Goal: Task Accomplishment & Management: Manage account settings

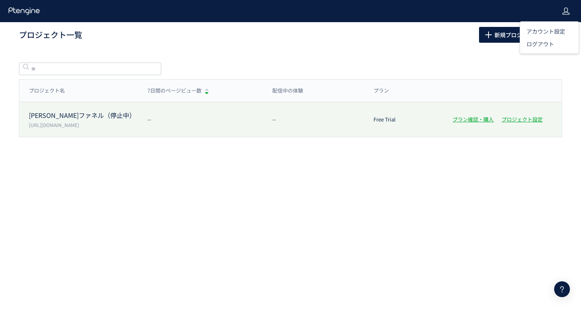
click at [77, 109] on div "[PERSON_NAME]ファネル（停止中） [URL][DOMAIN_NAME] -- -- Free Trial プラン確認・購入 プロジェクト設定" at bounding box center [290, 119] width 542 height 35
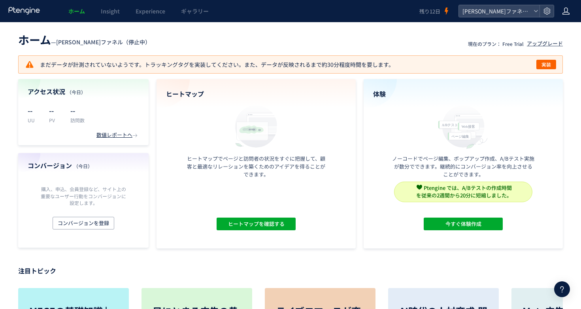
click at [567, 11] on icon at bounding box center [566, 11] width 8 height 8
click at [545, 11] on icon at bounding box center [547, 11] width 8 height 8
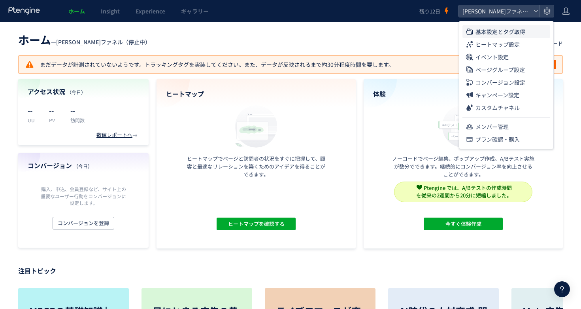
click at [499, 35] on span "基本設定とタグ取得" at bounding box center [501, 31] width 50 height 13
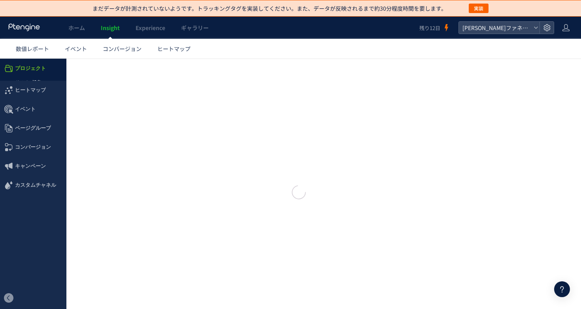
type input "**********"
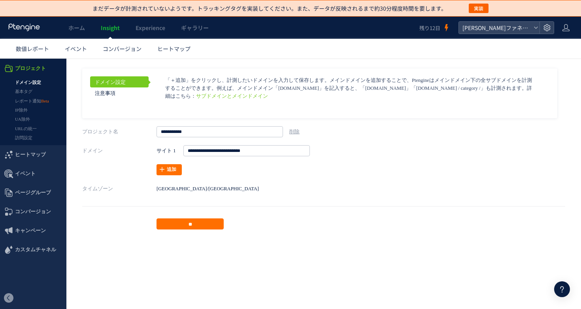
click at [247, 201] on aside "ドメイン設定 注意事項 サブドメインとメインドメイン ページグループを http://" at bounding box center [323, 148] width 483 height 161
click at [565, 27] on icon at bounding box center [566, 28] width 8 height 8
click at [555, 59] on li "ログアウト" at bounding box center [549, 60] width 59 height 13
